Goal: Transaction & Acquisition: Purchase product/service

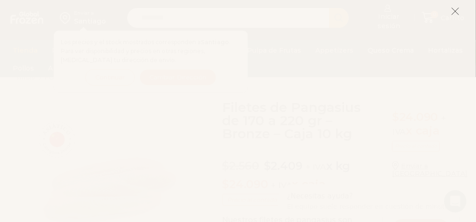
click at [453, 12] on icon at bounding box center [455, 11] width 8 height 8
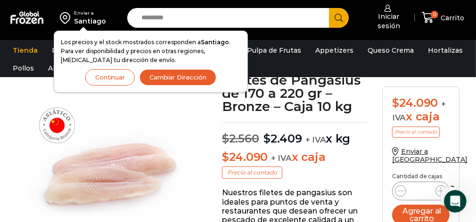
scroll to position [65, 0]
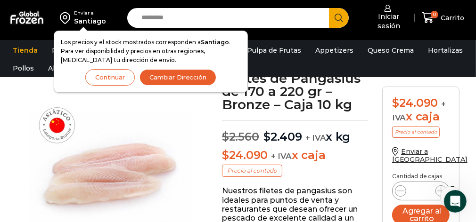
click at [113, 78] on button "Continuar" at bounding box center [109, 77] width 49 height 16
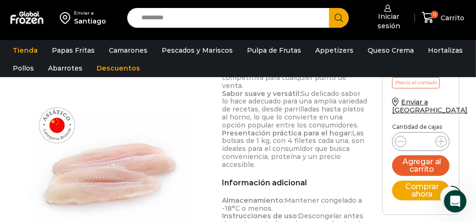
scroll to position [559, 0]
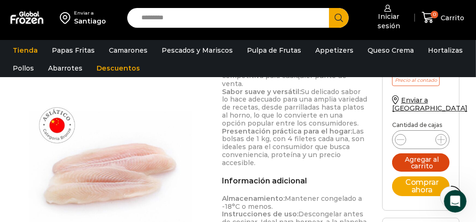
click at [424, 154] on button "Agregar al carrito" at bounding box center [420, 163] width 57 height 18
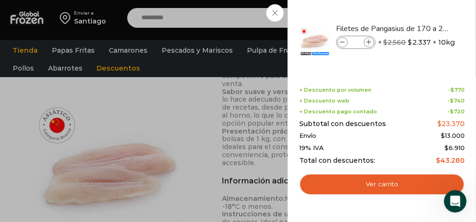
click at [419, 29] on div "1 Carrito 1 1 Shopping Cart *" at bounding box center [442, 18] width 47 height 22
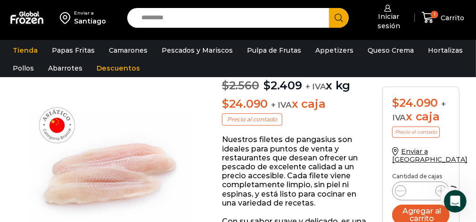
scroll to position [0, 0]
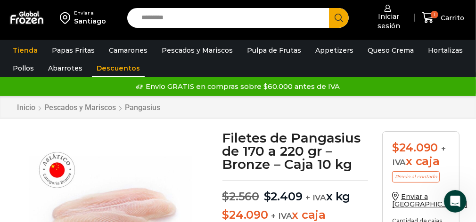
click at [107, 68] on link "Descuentos" at bounding box center [118, 68] width 53 height 18
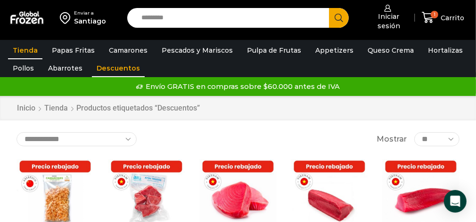
click at [26, 49] on link "Tienda" at bounding box center [25, 50] width 34 height 18
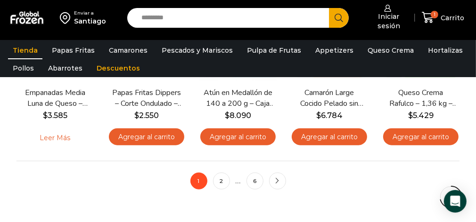
scroll to position [650, 0]
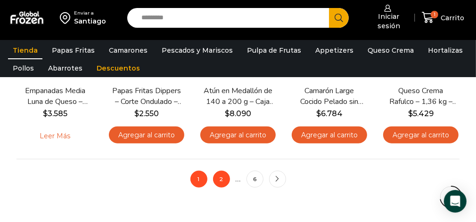
click at [221, 182] on link "2" at bounding box center [221, 179] width 17 height 17
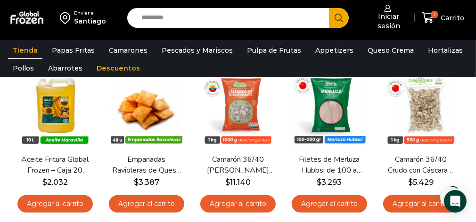
scroll to position [95, 0]
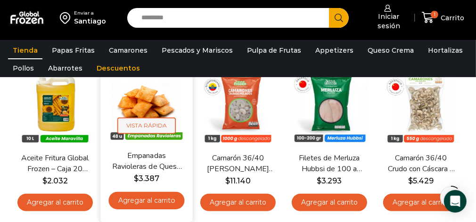
click at [153, 124] on span "Vista Rápida" at bounding box center [146, 126] width 58 height 16
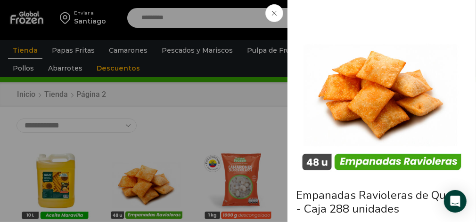
scroll to position [0, 0]
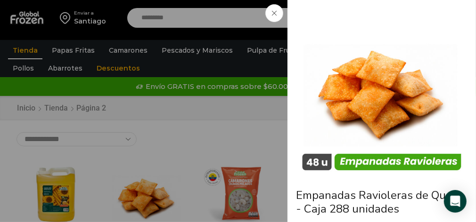
click at [156, 0] on div "Empanadas Ravioleras de Queso - Caja 288 unidades $ 3.600 Original price was: $…" at bounding box center [238, 0] width 476 height 0
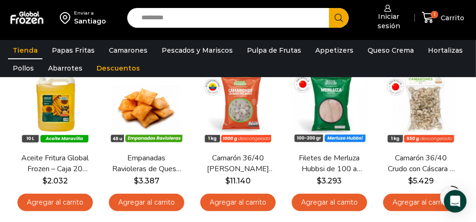
scroll to position [92, 0]
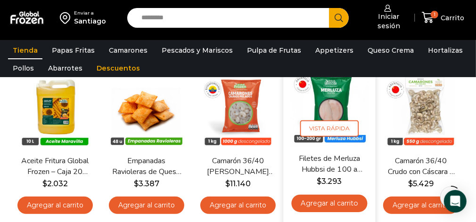
click at [321, 166] on link "Filetes de Merluza Hubbsi de 100 a 200 gr – Caja 10 kg" at bounding box center [330, 165] width 70 height 22
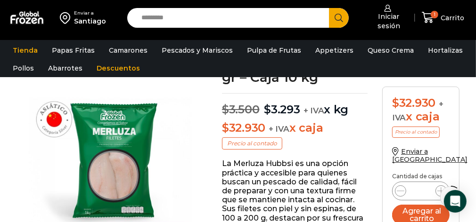
scroll to position [95, 0]
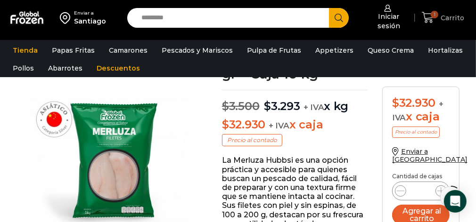
click at [444, 19] on span "Carrito" at bounding box center [451, 17] width 26 height 9
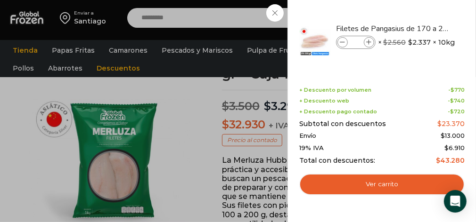
click at [419, 29] on div "1 Carrito 1 1 Shopping Cart * $" at bounding box center [442, 18] width 47 height 22
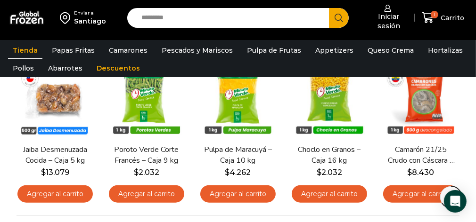
scroll to position [595, 0]
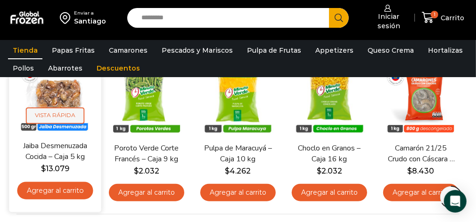
click at [57, 115] on span "Vista Rápida" at bounding box center [55, 116] width 58 height 16
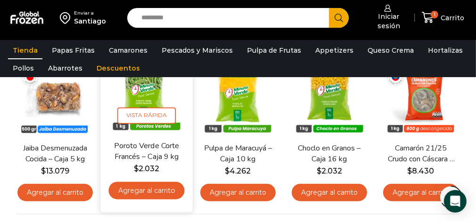
click at [153, 192] on link "Agregar al carrito" at bounding box center [146, 190] width 76 height 17
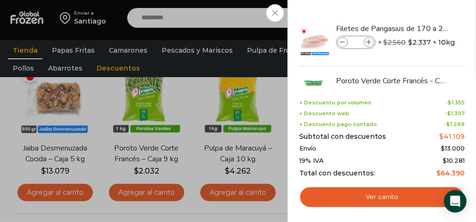
click at [419, 29] on div "2 [GEOGRAPHIC_DATA] 2 2 Shopping Cart *" at bounding box center [442, 18] width 47 height 22
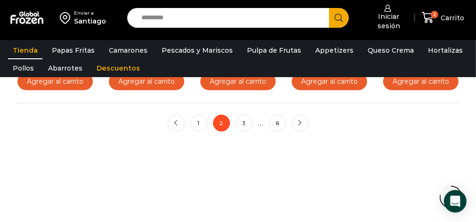
scroll to position [708, 0]
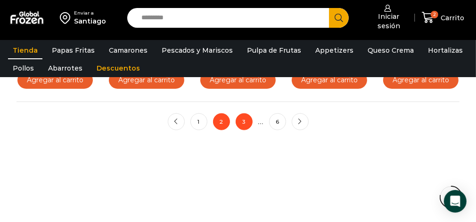
click at [242, 123] on link "3" at bounding box center [244, 122] width 17 height 17
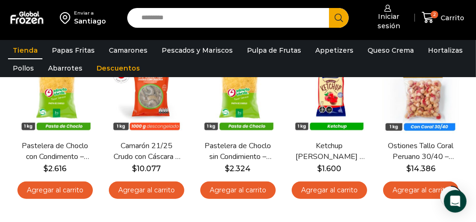
scroll to position [430, 0]
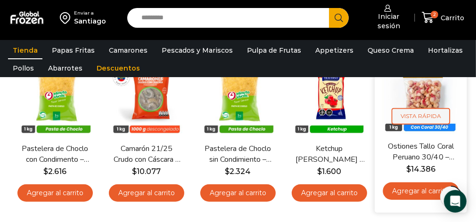
click at [419, 116] on span "Vista Rápida" at bounding box center [421, 116] width 58 height 16
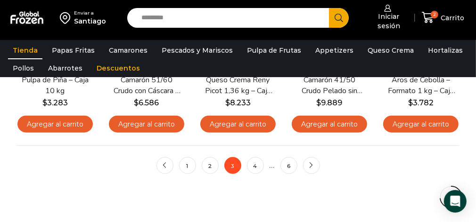
scroll to position [662, 0]
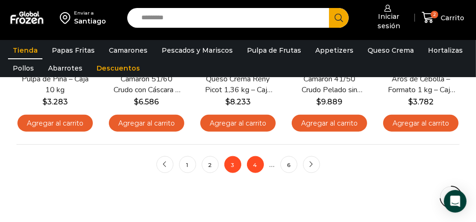
click at [256, 166] on link "4" at bounding box center [255, 164] width 17 height 17
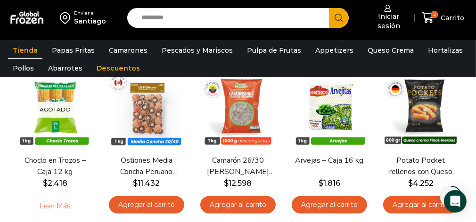
scroll to position [261, 0]
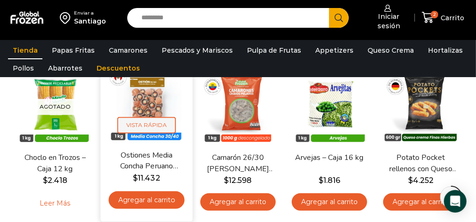
click at [147, 125] on span "Vista Rápida" at bounding box center [146, 125] width 58 height 16
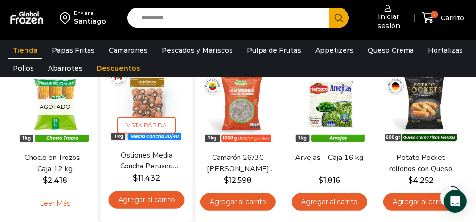
click at [152, 198] on link "Agregar al carrito" at bounding box center [146, 200] width 76 height 17
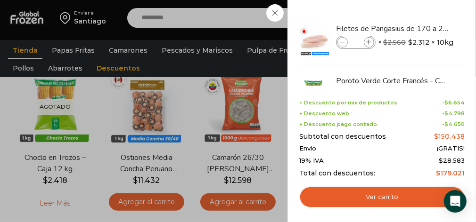
click at [419, 29] on div "3 Carrito 3 3 Shopping Cart *" at bounding box center [442, 18] width 47 height 22
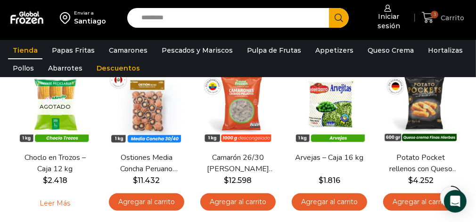
click at [443, 17] on span "Carrito" at bounding box center [451, 17] width 26 height 9
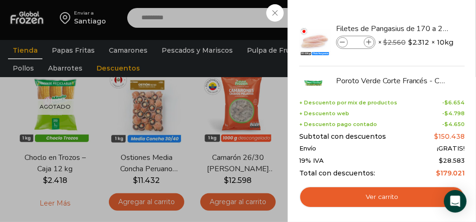
click at [419, 29] on div "3 Carrito 3 3 Shopping Cart *" at bounding box center [442, 18] width 47 height 22
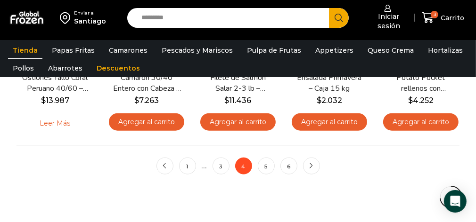
scroll to position [675, 0]
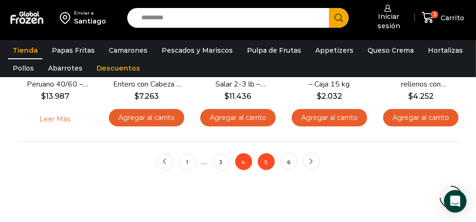
click at [266, 162] on link "5" at bounding box center [266, 162] width 17 height 17
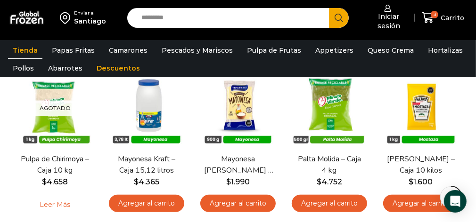
scroll to position [262, 0]
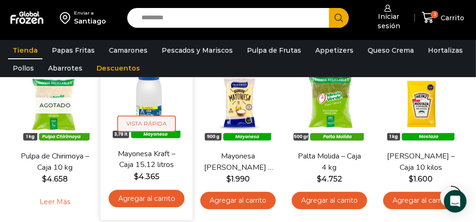
click at [149, 123] on span "Vista Rápida" at bounding box center [146, 124] width 58 height 16
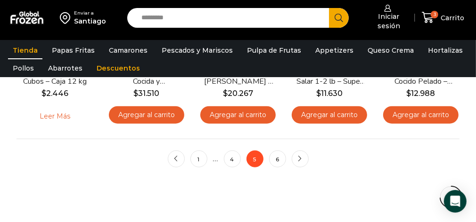
scroll to position [680, 0]
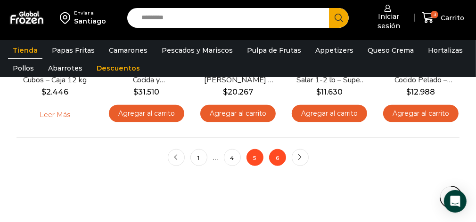
click at [278, 159] on link "6" at bounding box center [277, 157] width 17 height 17
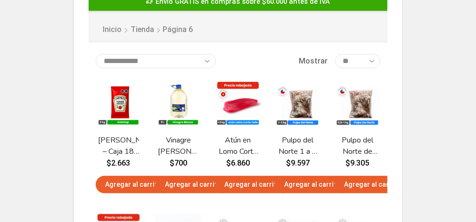
scroll to position [125, 0]
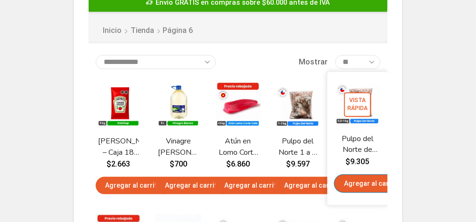
click at [366, 186] on link "Agregar al carrito" at bounding box center [373, 183] width 76 height 17
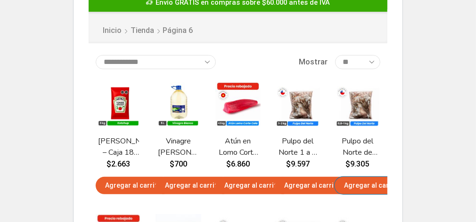
scroll to position [0, 0]
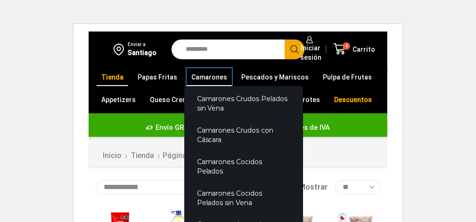
click at [202, 78] on link "Camarones" at bounding box center [209, 77] width 45 height 18
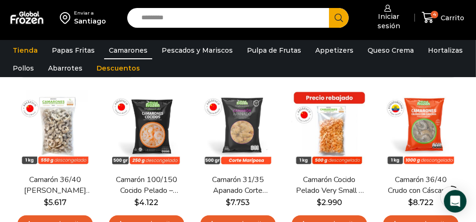
scroll to position [75, 0]
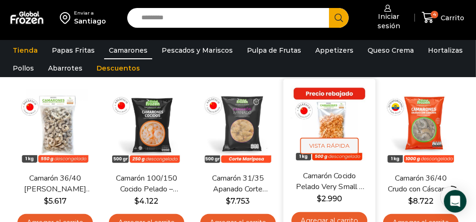
click at [327, 142] on span "Vista Rápida" at bounding box center [329, 146] width 58 height 16
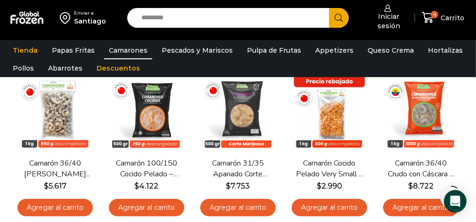
scroll to position [89, 0]
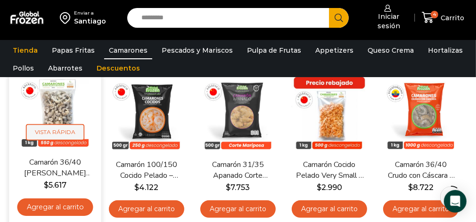
click at [52, 131] on span "Vista Rápida" at bounding box center [55, 132] width 58 height 16
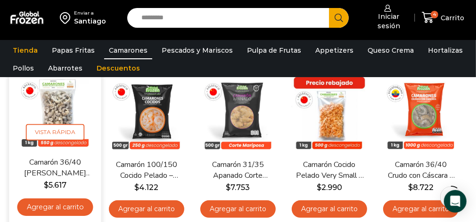
click at [59, 205] on link "Agregar al carrito" at bounding box center [55, 207] width 76 height 17
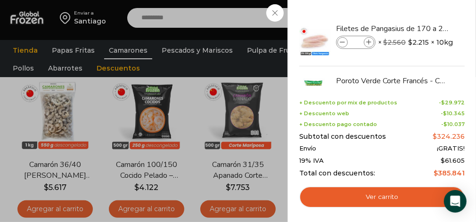
click at [419, 29] on div "5 [GEOGRAPHIC_DATA] 5 5 Shopping Cart *" at bounding box center [442, 18] width 47 height 22
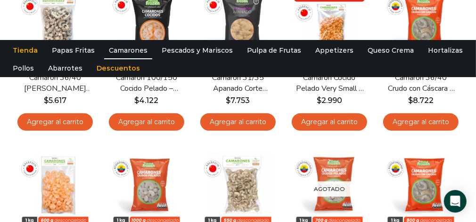
scroll to position [0, 0]
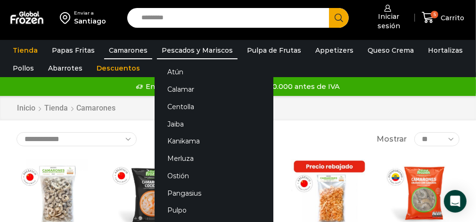
click at [189, 51] on link "Pescados y Mariscos" at bounding box center [197, 50] width 81 height 18
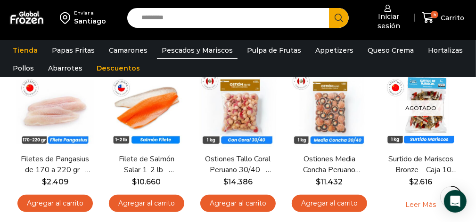
scroll to position [421, 0]
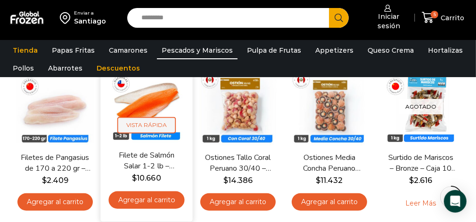
click at [147, 125] on span "Vista Rápida" at bounding box center [146, 125] width 58 height 16
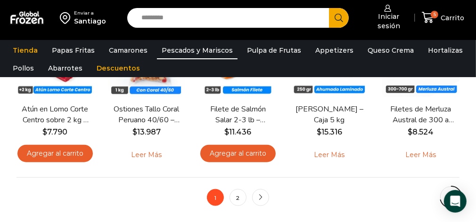
scroll to position [660, 0]
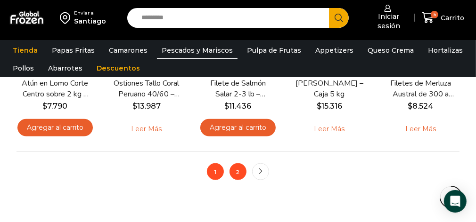
click at [236, 173] on link "2" at bounding box center [238, 172] width 17 height 17
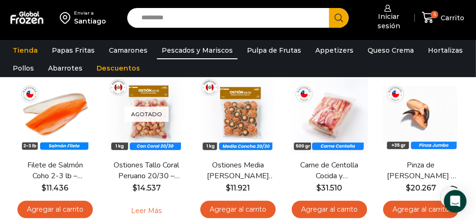
scroll to position [90, 0]
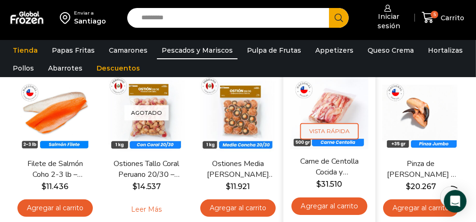
click at [332, 133] on span "Vista Rápida" at bounding box center [329, 131] width 58 height 16
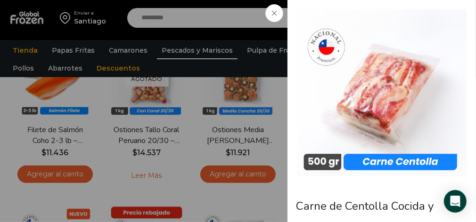
scroll to position [125, 0]
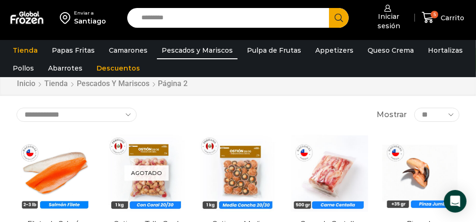
scroll to position [0, 0]
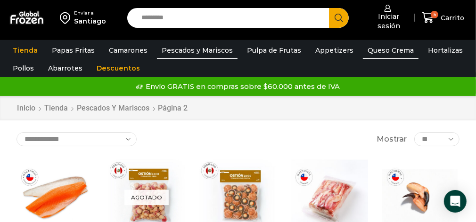
click at [372, 50] on link "Queso Crema" at bounding box center [391, 50] width 56 height 18
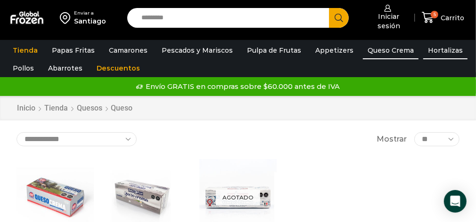
click at [428, 49] on link "Hortalizas" at bounding box center [445, 50] width 44 height 18
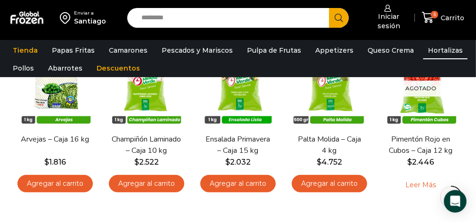
scroll to position [280, 0]
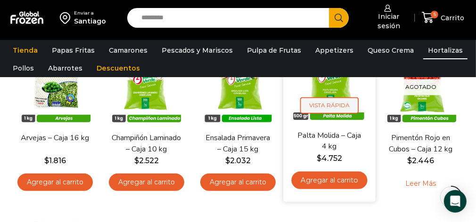
click at [342, 102] on span "Vista Rápida" at bounding box center [329, 106] width 58 height 16
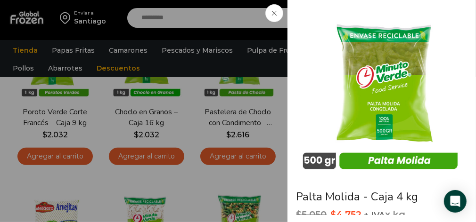
scroll to position [140, 0]
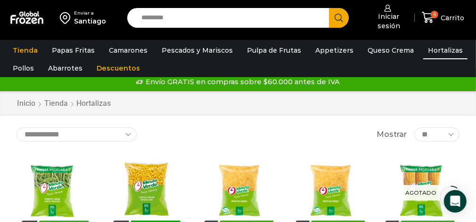
scroll to position [0, 0]
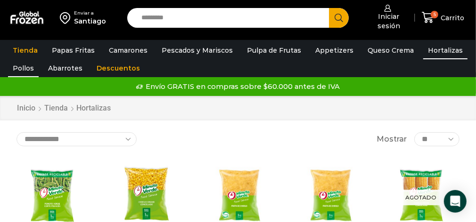
click at [24, 68] on link "Pollos" at bounding box center [23, 68] width 31 height 18
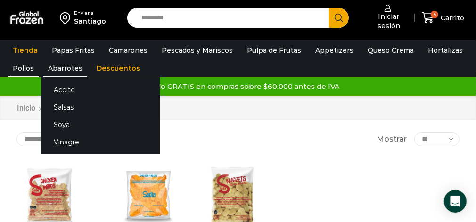
click at [62, 65] on link "Abarrotes" at bounding box center [65, 68] width 44 height 18
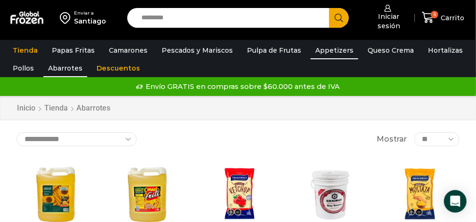
click at [326, 49] on link "Appetizers" at bounding box center [335, 50] width 48 height 18
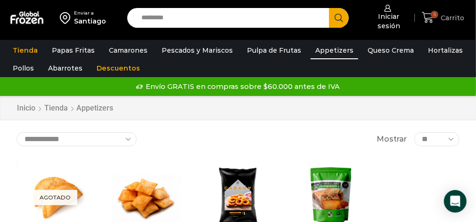
click at [434, 17] on span "5" at bounding box center [435, 15] width 8 height 8
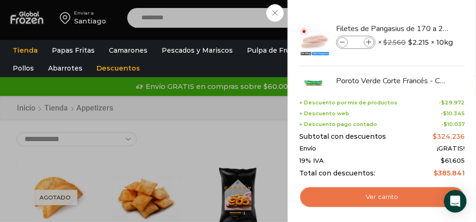
click at [381, 197] on link "Ver carrito" at bounding box center [381, 198] width 165 height 22
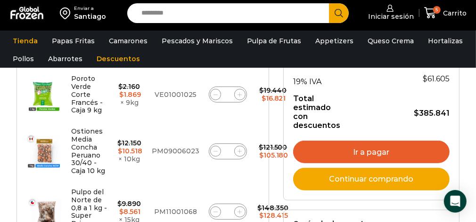
scroll to position [253, 0]
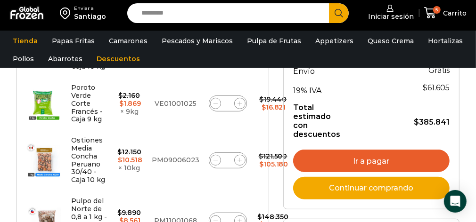
click at [210, 155] on span at bounding box center [215, 160] width 11 height 11
type input "*"
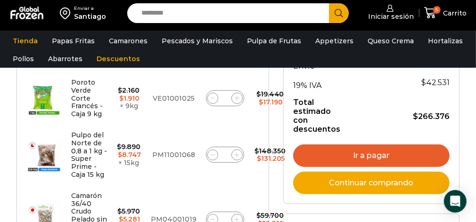
scroll to position [294, 0]
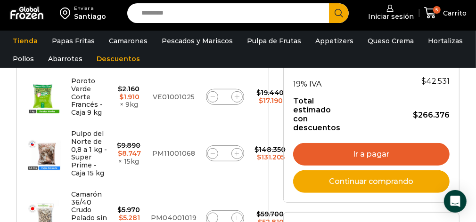
click at [211, 152] on icon at bounding box center [213, 154] width 4 height 4
type input "*"
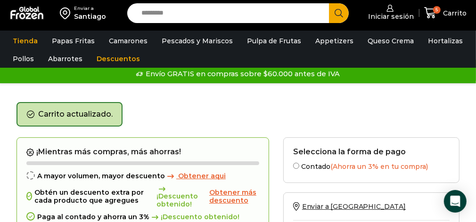
scroll to position [0, 0]
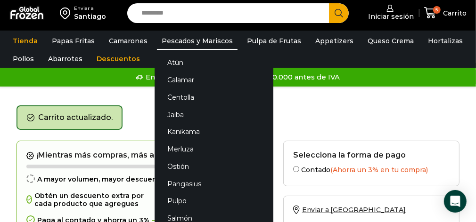
click at [185, 38] on link "Pescados y Mariscos" at bounding box center [197, 41] width 81 height 18
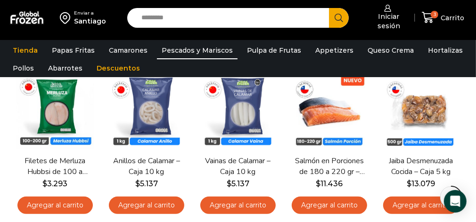
scroll to position [257, 0]
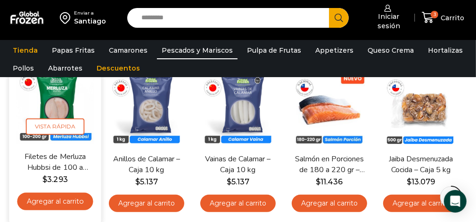
click at [50, 199] on link "Agregar al carrito" at bounding box center [55, 201] width 76 height 17
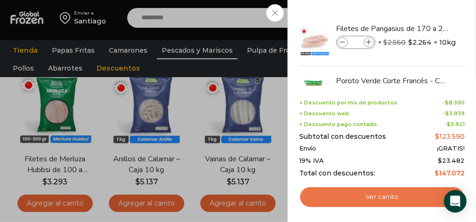
click at [367, 197] on link "Ver carrito" at bounding box center [381, 198] width 165 height 22
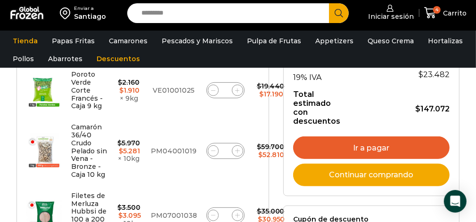
scroll to position [265, 0]
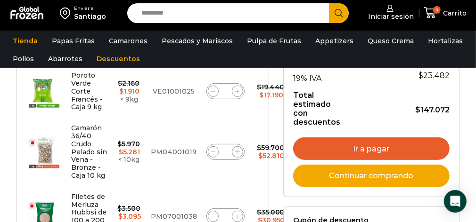
click at [211, 150] on icon at bounding box center [213, 152] width 4 height 4
type input "*"
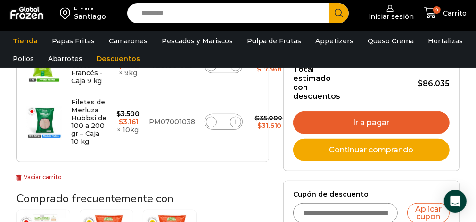
scroll to position [325, 0]
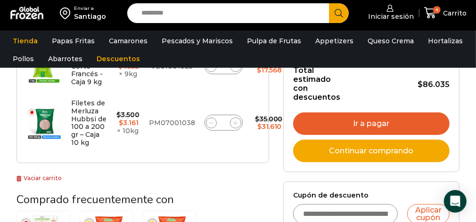
click at [366, 120] on link "Ir a pagar" at bounding box center [371, 124] width 156 height 23
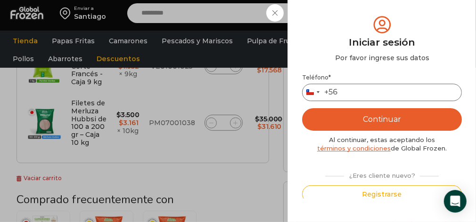
click at [351, 90] on input "Teléfono *" at bounding box center [382, 92] width 160 height 17
type input "*********"
click at [384, 124] on button "Continuar" at bounding box center [382, 119] width 160 height 23
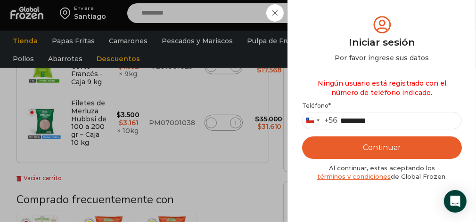
click at [377, 144] on button "Continuar" at bounding box center [382, 148] width 160 height 23
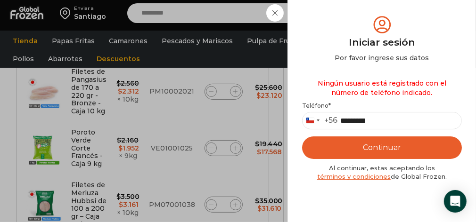
scroll to position [155, 0]
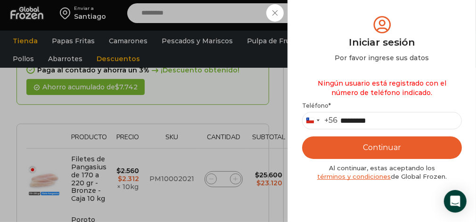
click at [363, 26] on div "Iniciar sesión Mi cuenta Login Register Iniciar sesión Por favor ingrese sus da…" at bounding box center [389, 13] width 52 height 26
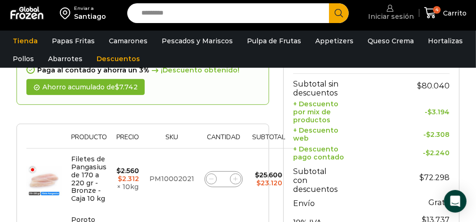
click at [383, 13] on span "Iniciar sesión" at bounding box center [390, 16] width 48 height 9
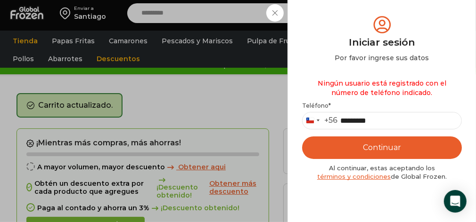
scroll to position [0, 0]
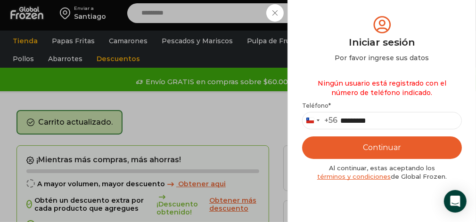
click at [365, 177] on link "términos y condiciones" at bounding box center [354, 177] width 74 height 8
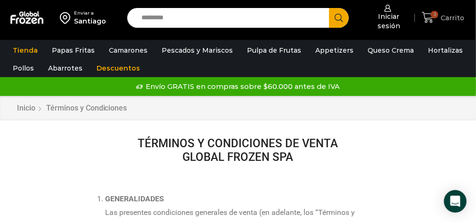
click at [445, 16] on span "Carrito" at bounding box center [451, 17] width 26 height 9
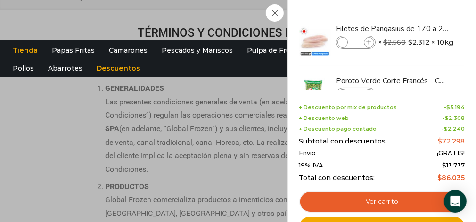
scroll to position [113, 0]
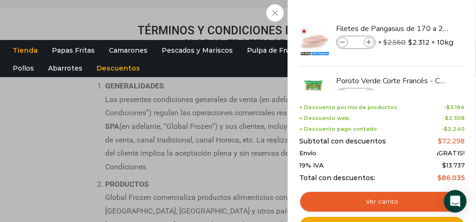
drag, startPoint x: 462, startPoint y: 42, endPoint x: 467, endPoint y: 65, distance: 22.6
click at [467, 65] on div "3 Shopping Cart Filetes de Pangasius de 170 a 220 gr - Bronze - Caja 10 kg File…" at bounding box center [381, 111] width 189 height 222
click at [457, 200] on icon "Open Intercom Messenger" at bounding box center [455, 202] width 11 height 12
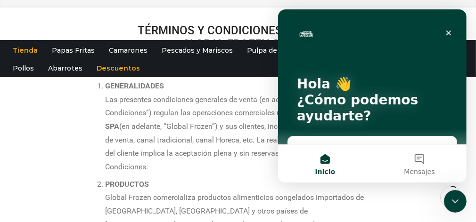
scroll to position [0, 0]
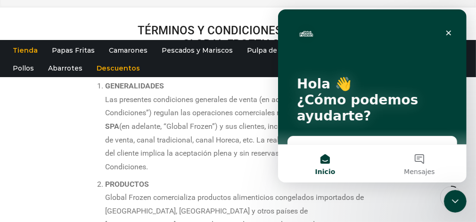
click at [299, 139] on div "Envíanos un mensaje Solemos responder en unos minutos" at bounding box center [371, 154] width 169 height 35
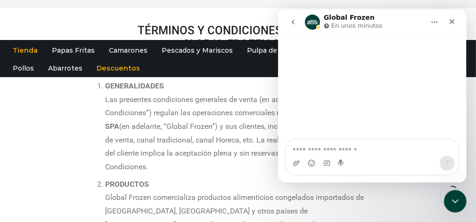
click at [299, 139] on div "Intercom Messenger" at bounding box center [372, 88] width 189 height 106
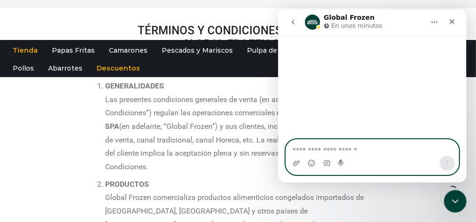
click at [294, 152] on textarea "Escribe un mensaje..." at bounding box center [372, 148] width 172 height 16
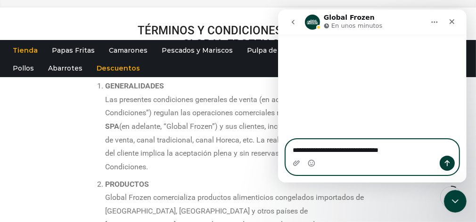
click at [296, 151] on textarea "**********" at bounding box center [372, 148] width 173 height 16
type textarea "**********"
click at [448, 160] on icon "Enviar un mensaje…" at bounding box center [447, 164] width 8 height 8
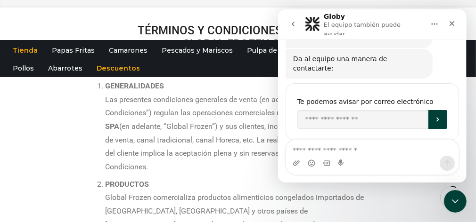
scroll to position [70, 0]
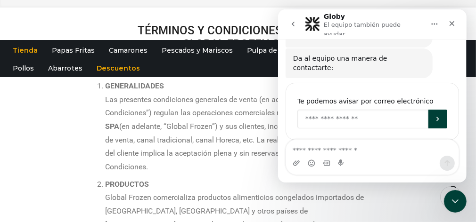
click at [304, 110] on input "Enter your email" at bounding box center [362, 119] width 131 height 19
type input "**********"
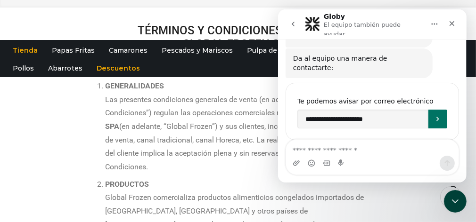
click at [435, 115] on icon "Enviar" at bounding box center [438, 119] width 8 height 8
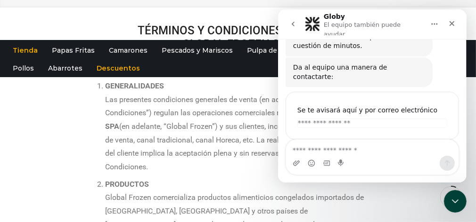
scroll to position [60, 0]
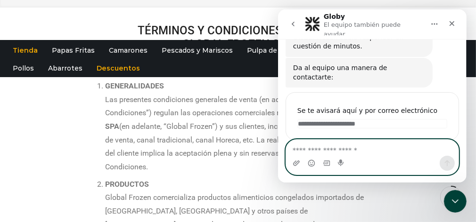
click at [303, 150] on textarea "Escribe un mensaje..." at bounding box center [372, 148] width 172 height 16
type textarea "*******"
click at [445, 164] on icon "Enviar un mensaje…" at bounding box center [447, 164] width 8 height 8
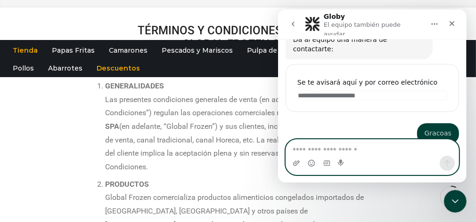
scroll to position [98, 0]
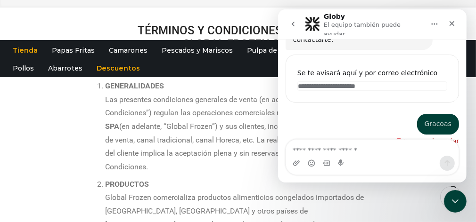
click at [451, 20] on icon "Cerrar" at bounding box center [452, 24] width 8 height 8
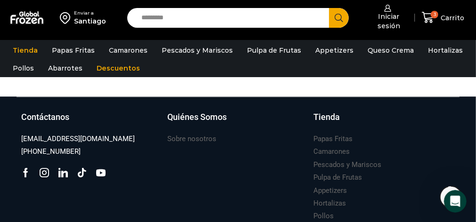
scroll to position [1421, 0]
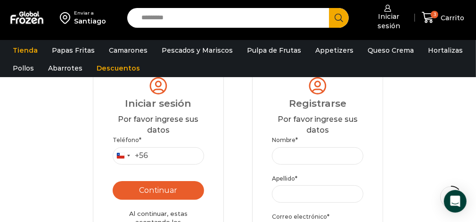
scroll to position [93, 0]
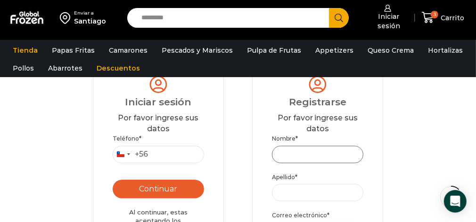
click at [290, 153] on input "Nombre *" at bounding box center [317, 154] width 91 height 17
type input "*******"
click at [286, 193] on input "Apellido *" at bounding box center [317, 192] width 91 height 17
type input "**********"
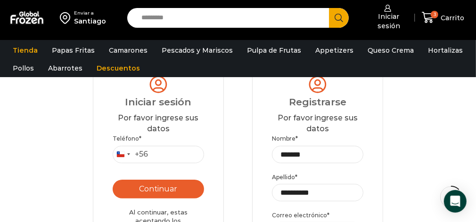
type input "*********"
type input "**********"
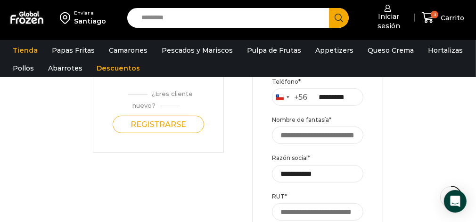
scroll to position [267, 0]
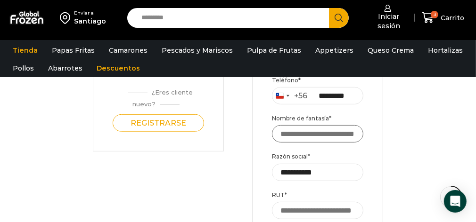
click at [281, 133] on input "Nombre de fantasía *" at bounding box center [317, 133] width 91 height 17
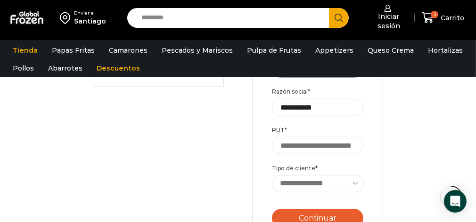
scroll to position [344, 0]
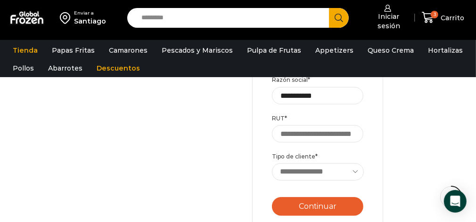
type input "****"
click at [282, 134] on input "RUT *" at bounding box center [317, 133] width 91 height 17
type input "**********"
click at [357, 170] on select "**********" at bounding box center [318, 172] width 92 height 17
select select "********"
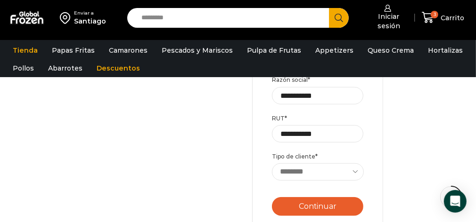
click at [272, 164] on select "**********" at bounding box center [318, 172] width 92 height 17
click at [312, 207] on button "Continuar" at bounding box center [317, 206] width 91 height 19
click at [328, 134] on input "**********" at bounding box center [317, 133] width 91 height 17
type input "*"
type input "*********"
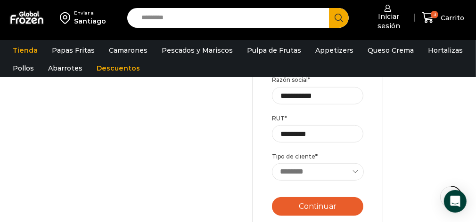
click at [316, 207] on button "Continuar" at bounding box center [317, 206] width 91 height 19
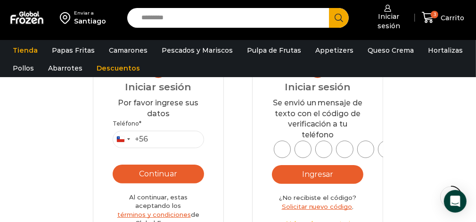
scroll to position [98, 0]
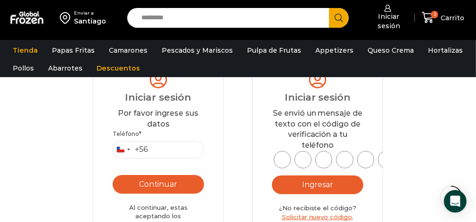
click at [286, 158] on input "text" at bounding box center [282, 159] width 17 height 17
click at [283, 160] on input "text" at bounding box center [282, 159] width 17 height 17
type input "*"
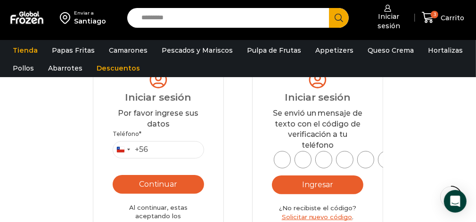
click at [284, 162] on input "*" at bounding box center [282, 159] width 17 height 17
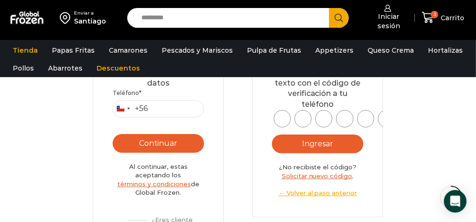
scroll to position [146, 0]
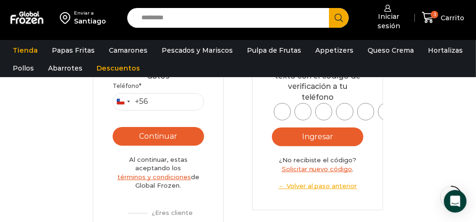
click at [284, 113] on input "*" at bounding box center [282, 111] width 17 height 17
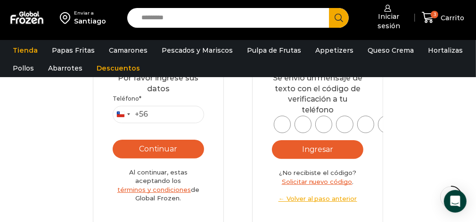
scroll to position [132, 0]
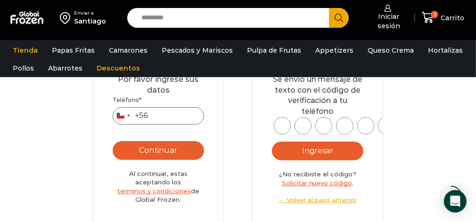
click at [159, 113] on input "Teléfono *" at bounding box center [158, 115] width 91 height 17
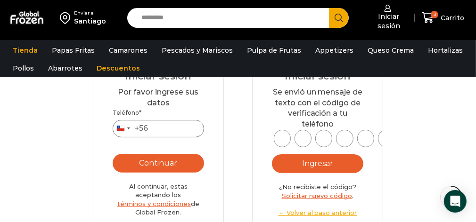
scroll to position [120, 0]
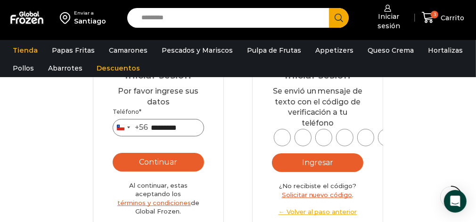
type input "*********"
click at [155, 166] on button "Continuar" at bounding box center [158, 162] width 91 height 19
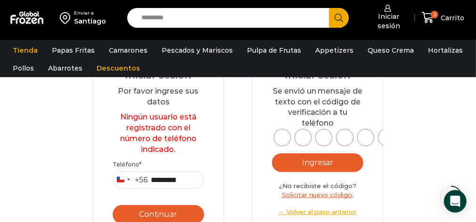
click at [286, 135] on input "*" at bounding box center [282, 137] width 17 height 17
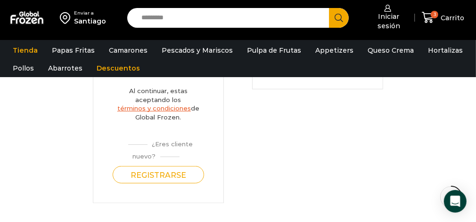
scroll to position [274, 0]
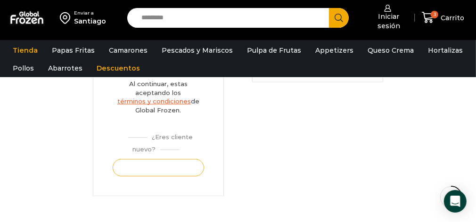
click at [160, 171] on button "Registrarse" at bounding box center [158, 167] width 91 height 17
click at [172, 145] on div "¿Eres cliente nuevo?" at bounding box center [158, 142] width 91 height 24
click at [161, 148] on div "¿Eres cliente nuevo?" at bounding box center [158, 142] width 91 height 24
click at [155, 165] on button "Registrarse" at bounding box center [158, 167] width 91 height 17
drag, startPoint x: 475, startPoint y: 123, endPoint x: 482, endPoint y: 85, distance: 38.8
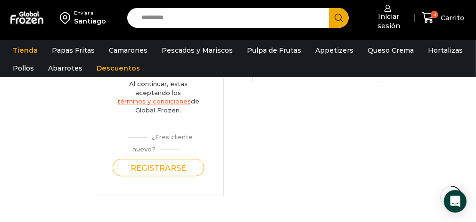
click at [476, 85] on html "WordPress WooCommerce Themes Enviar a Santiago Search input Search Iniciar sesi…" at bounding box center [238, 120] width 476 height 789
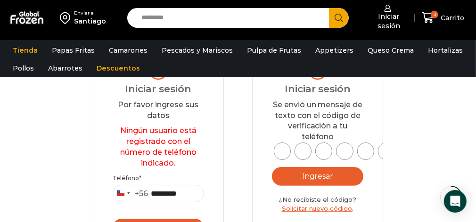
scroll to position [101, 0]
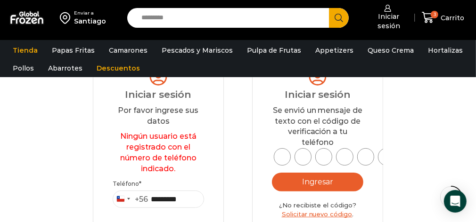
click at [283, 156] on input "*" at bounding box center [282, 156] width 17 height 17
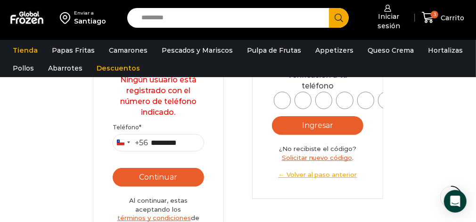
scroll to position [158, 0]
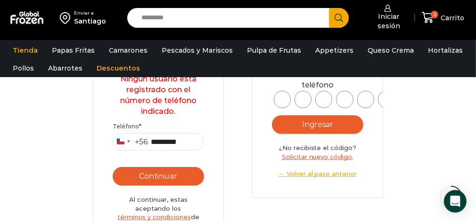
click at [319, 124] on button "Ingresar" at bounding box center [317, 124] width 91 height 19
click at [281, 99] on input "*" at bounding box center [282, 99] width 17 height 17
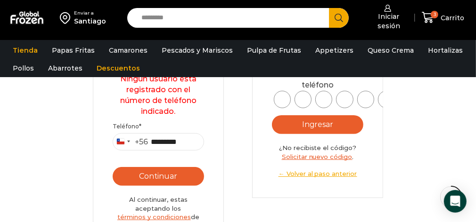
click at [281, 99] on input "*" at bounding box center [282, 99] width 17 height 17
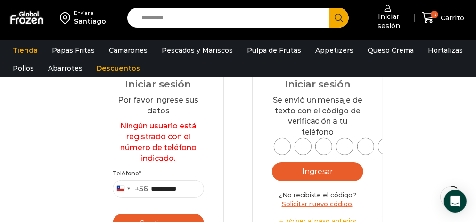
scroll to position [0, 0]
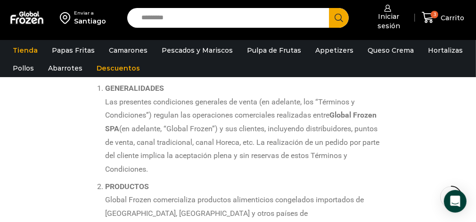
scroll to position [9, 0]
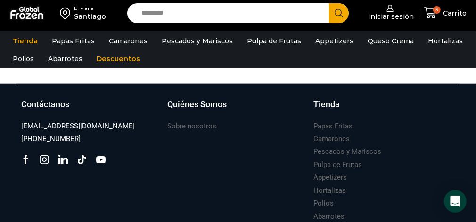
scroll to position [603, 0]
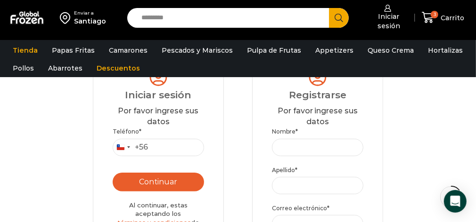
scroll to position [103, 0]
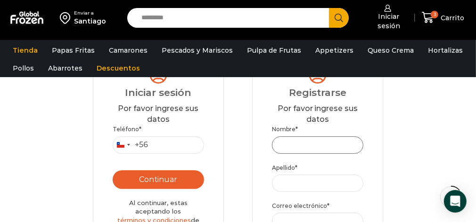
click at [297, 142] on input "Nombre *" at bounding box center [317, 145] width 91 height 17
type input "*******"
type input "**********"
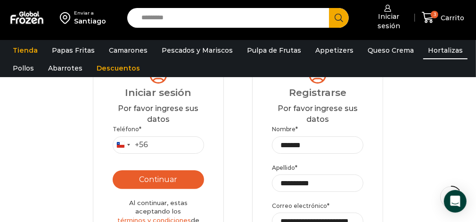
type input "*********"
type input "****"
type input "**********"
type input "*********"
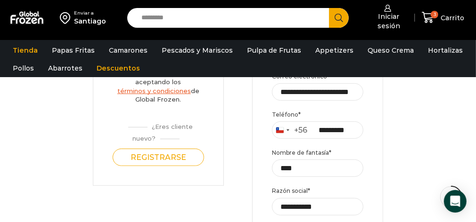
scroll to position [235, 0]
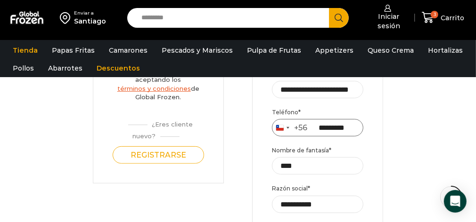
click at [356, 128] on input "*********" at bounding box center [317, 127] width 91 height 17
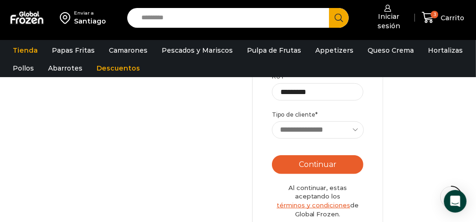
scroll to position [388, 0]
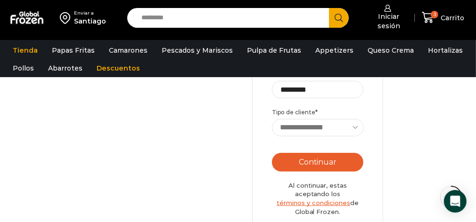
click at [354, 127] on select "**********" at bounding box center [318, 127] width 92 height 17
select select "********"
click at [272, 119] on select "**********" at bounding box center [318, 127] width 92 height 17
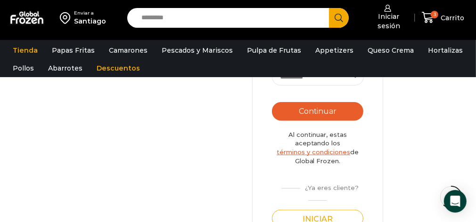
scroll to position [437, 0]
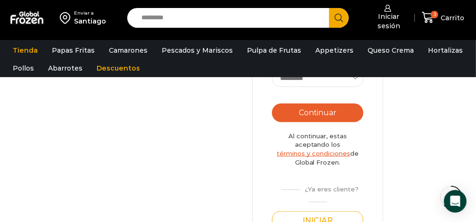
click at [306, 115] on button "Continuar" at bounding box center [317, 113] width 91 height 19
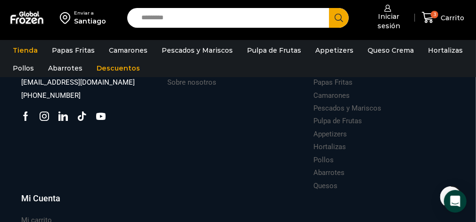
scroll to position [426, 0]
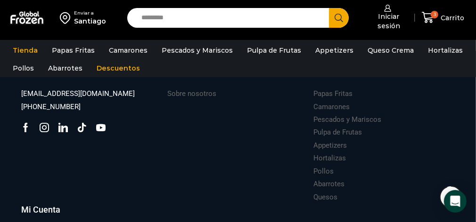
drag, startPoint x: 474, startPoint y: 143, endPoint x: 480, endPoint y: 137, distance: 8.0
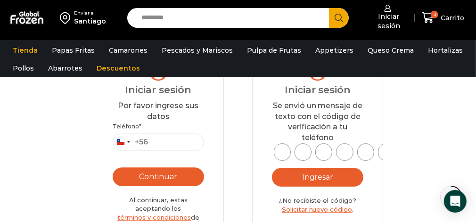
scroll to position [107, 0]
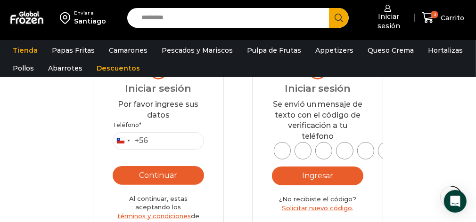
click at [283, 148] on input "text" at bounding box center [282, 150] width 17 height 17
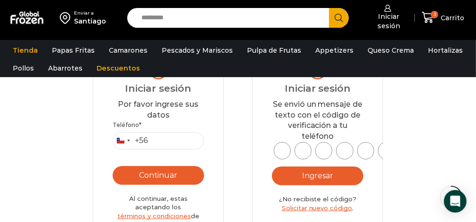
click at [283, 148] on input "text" at bounding box center [282, 150] width 17 height 17
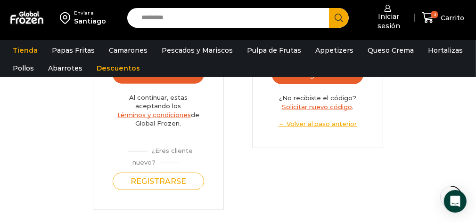
scroll to position [210, 0]
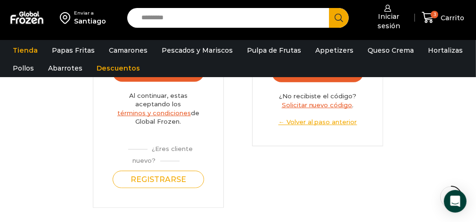
click at [169, 158] on div "¿Eres cliente nuevo?" at bounding box center [158, 153] width 91 height 24
click at [169, 160] on div "¿Eres cliente nuevo?" at bounding box center [158, 153] width 91 height 24
click at [173, 181] on button "Registrarse" at bounding box center [158, 179] width 91 height 17
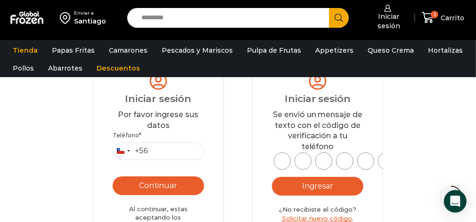
scroll to position [101, 0]
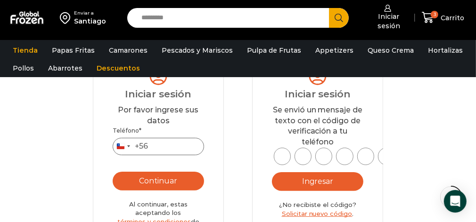
click at [153, 146] on input "Teléfono *" at bounding box center [158, 146] width 91 height 17
type input "*********"
click at [172, 181] on button "Continuar" at bounding box center [158, 181] width 91 height 19
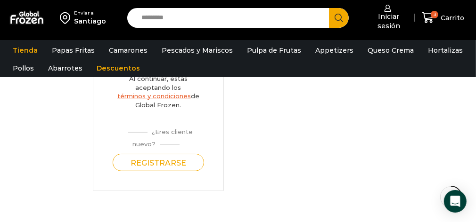
scroll to position [286, 0]
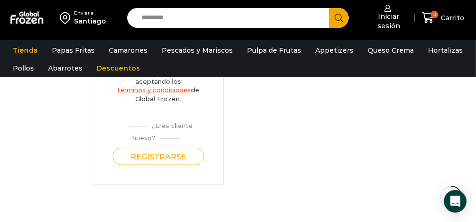
click at [167, 139] on div "¿Eres cliente nuevo?" at bounding box center [158, 130] width 91 height 24
click at [168, 126] on div "¿Eres cliente nuevo?" at bounding box center [158, 130] width 91 height 24
click at [165, 131] on div "¿Eres cliente nuevo?" at bounding box center [158, 130] width 91 height 24
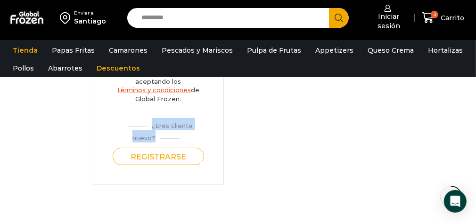
click at [165, 131] on div "¿Eres cliente nuevo?" at bounding box center [158, 130] width 91 height 24
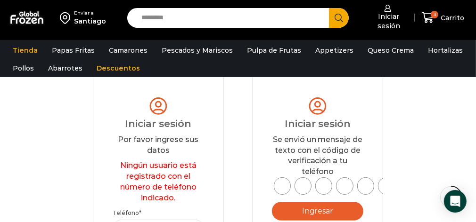
scroll to position [0, 0]
